Goal: Task Accomplishment & Management: Complete application form

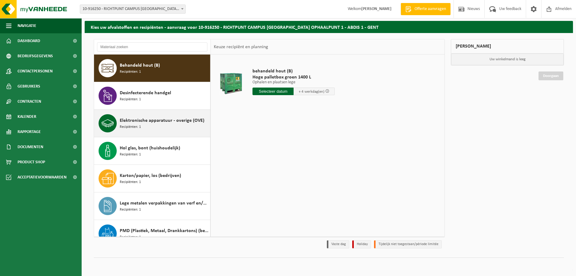
click at [157, 120] on span "Elektronische apparatuur - overige (OVE)" at bounding box center [162, 120] width 85 height 7
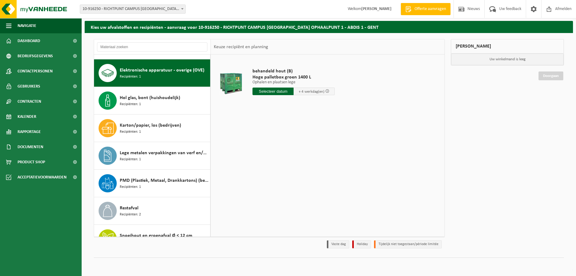
scroll to position [55, 0]
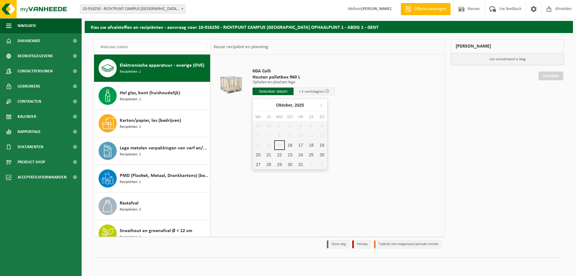
click at [277, 89] on input "text" at bounding box center [273, 91] width 41 height 8
click at [291, 143] on div "16" at bounding box center [290, 145] width 11 height 10
type input "Van 2025-10-16"
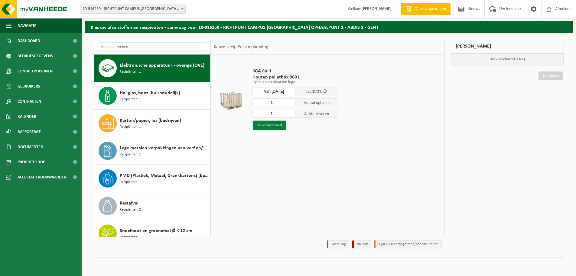
click at [272, 123] on button "In winkelmand" at bounding box center [269, 125] width 33 height 10
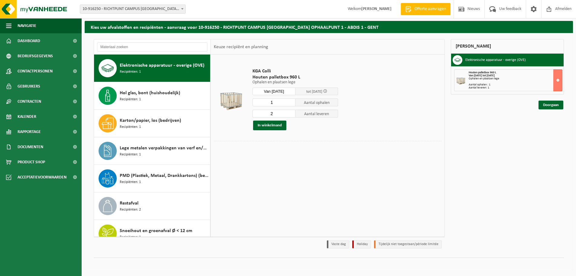
type input "2"
click at [291, 113] on input "2" at bounding box center [274, 113] width 43 height 8
click at [271, 126] on button "In winkelmand" at bounding box center [269, 125] width 33 height 10
click at [550, 105] on link "Doorgaan" at bounding box center [551, 104] width 25 height 9
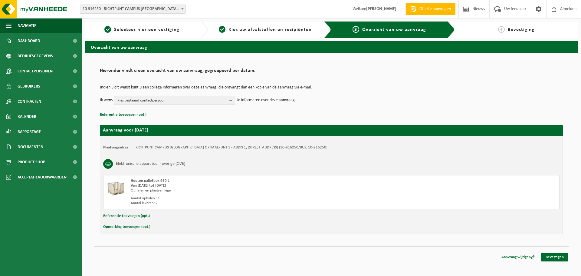
click at [230, 100] on b "button" at bounding box center [231, 100] width 5 height 8
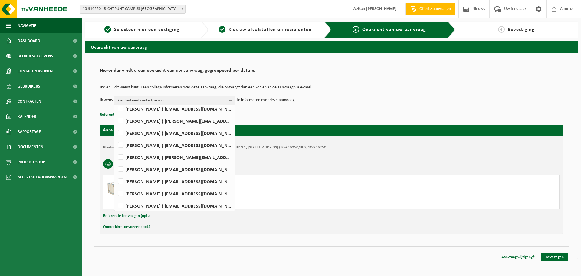
scroll to position [70, 0]
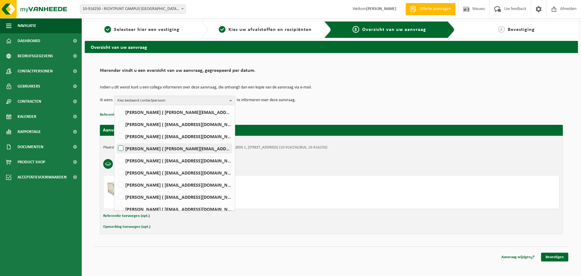
click at [121, 147] on label "JOERI DOBBELAERE ( joeri.dobbelaere@richtpuntgent.be )" at bounding box center [174, 148] width 115 height 9
click at [116, 141] on input "JOERI DOBBELAERE ( joeri.dobbelaere@richtpuntgent.be )" at bounding box center [116, 140] width 0 height 0
checkbox input "true"
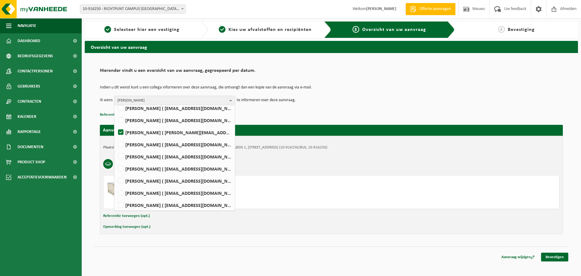
scroll to position [87, 0]
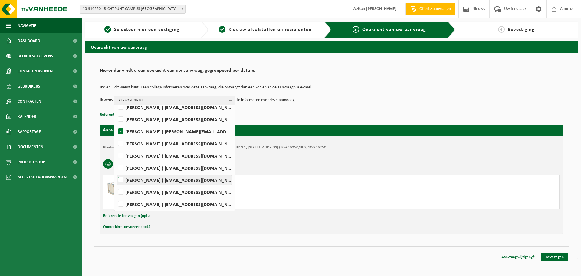
click at [120, 179] on label "Titus Goossens ( titus.goossens@richtpuntgent.be )" at bounding box center [174, 179] width 115 height 9
click at [116, 172] on input "Titus Goossens ( titus.goossens@richtpuntgent.be )" at bounding box center [116, 172] width 0 height 0
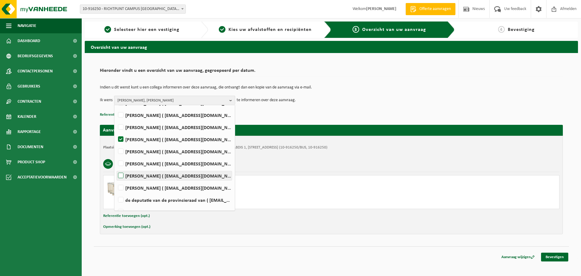
scroll to position [70, 0]
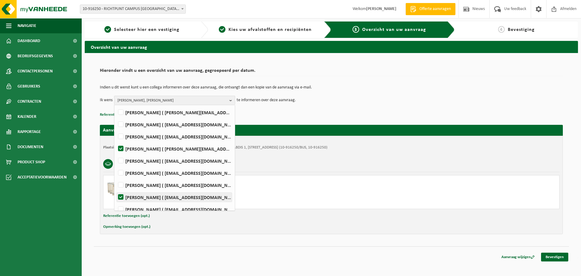
click at [122, 195] on label "Titus Goossens ( titus.goossens@richtpuntgent.be )" at bounding box center [174, 196] width 115 height 9
click at [116, 189] on input "Titus Goossens ( titus.goossens@richtpuntgent.be )" at bounding box center [116, 189] width 0 height 0
checkbox input "false"
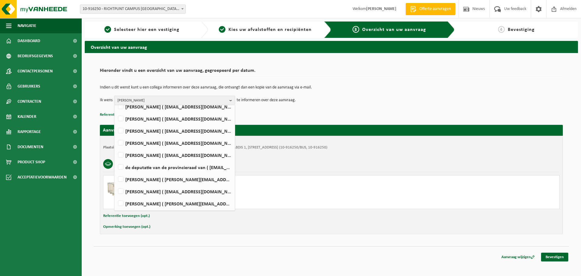
scroll to position [161, 0]
click at [552, 255] on link "Bevestigen" at bounding box center [554, 256] width 27 height 9
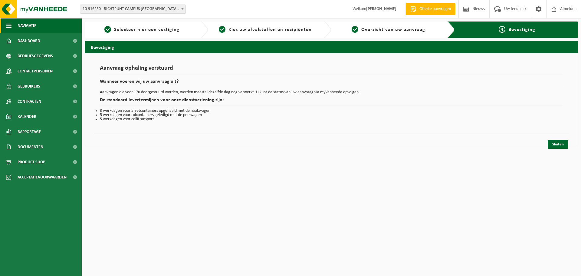
click at [33, 26] on span "Navigatie" at bounding box center [27, 25] width 19 height 15
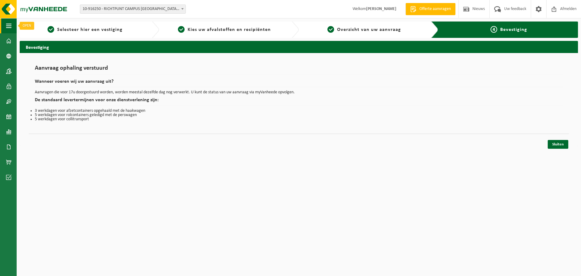
click at [6, 24] on span "button" at bounding box center [8, 25] width 5 height 15
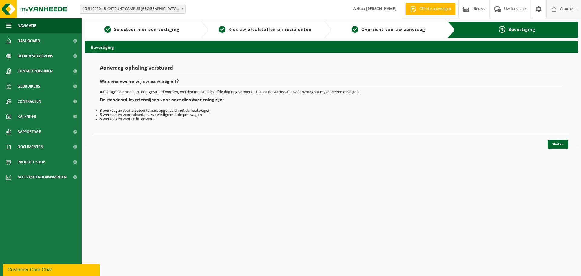
click at [571, 10] on span "Afmelden" at bounding box center [567, 9] width 19 height 18
